Goal: Find contact information: Find contact information

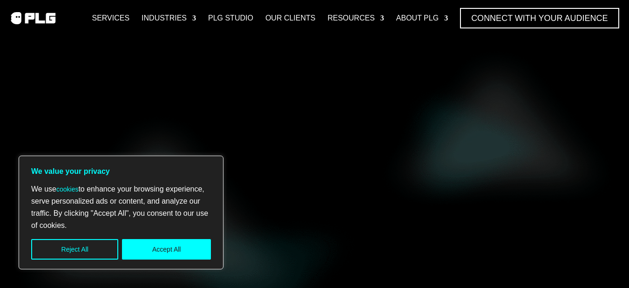
click at [62, 245] on button "Reject All" at bounding box center [74, 249] width 87 height 20
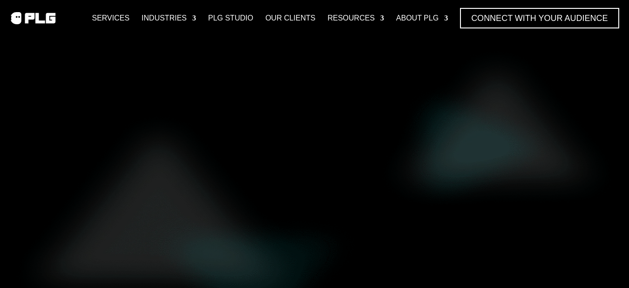
click at [117, 7] on div "Services Industries F&B Industry Tech Industry Consumer Goods Industry Life & E…" at bounding box center [314, 18] width 629 height 36
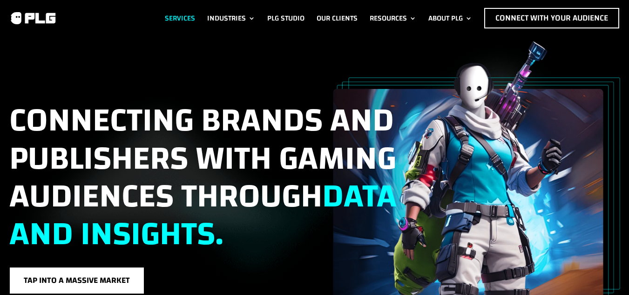
click at [116, 15] on div "Services Industries F&B Industry Tech Industry Consumer Goods Industry Life & E…" at bounding box center [345, 18] width 550 height 20
click at [177, 14] on link "Services" at bounding box center [180, 18] width 30 height 20
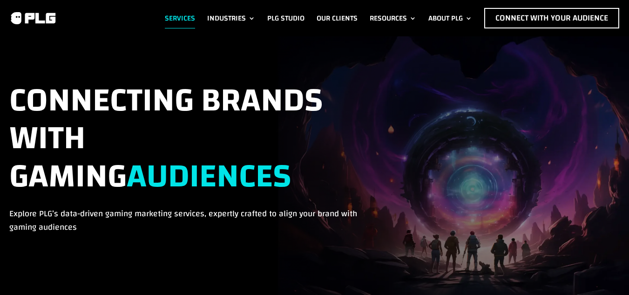
drag, startPoint x: 633, startPoint y: 27, endPoint x: 631, endPoint y: 7, distance: 20.1
click at [628, 7] on html "We value your privacy We use cookies to enhance your browsing experience, serve…" at bounding box center [314, 147] width 629 height 294
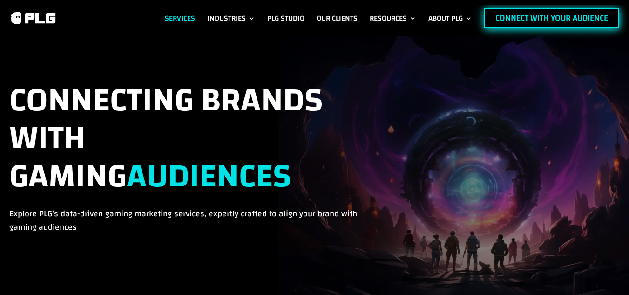
click at [511, 16] on link "Connect with Your Audience" at bounding box center [551, 18] width 135 height 20
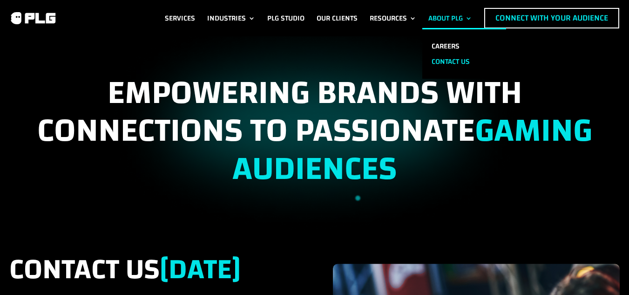
click at [444, 62] on link "Contact us" at bounding box center [464, 61] width 84 height 15
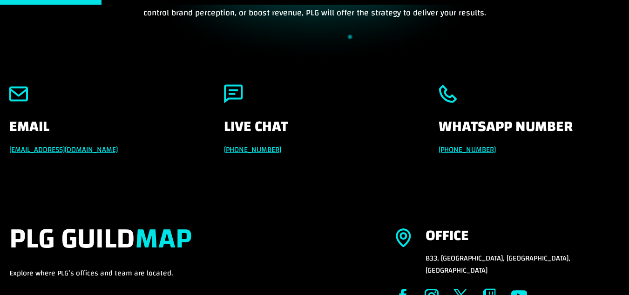
scroll to position [151, 0]
